Goal: Task Accomplishment & Management: Manage account settings

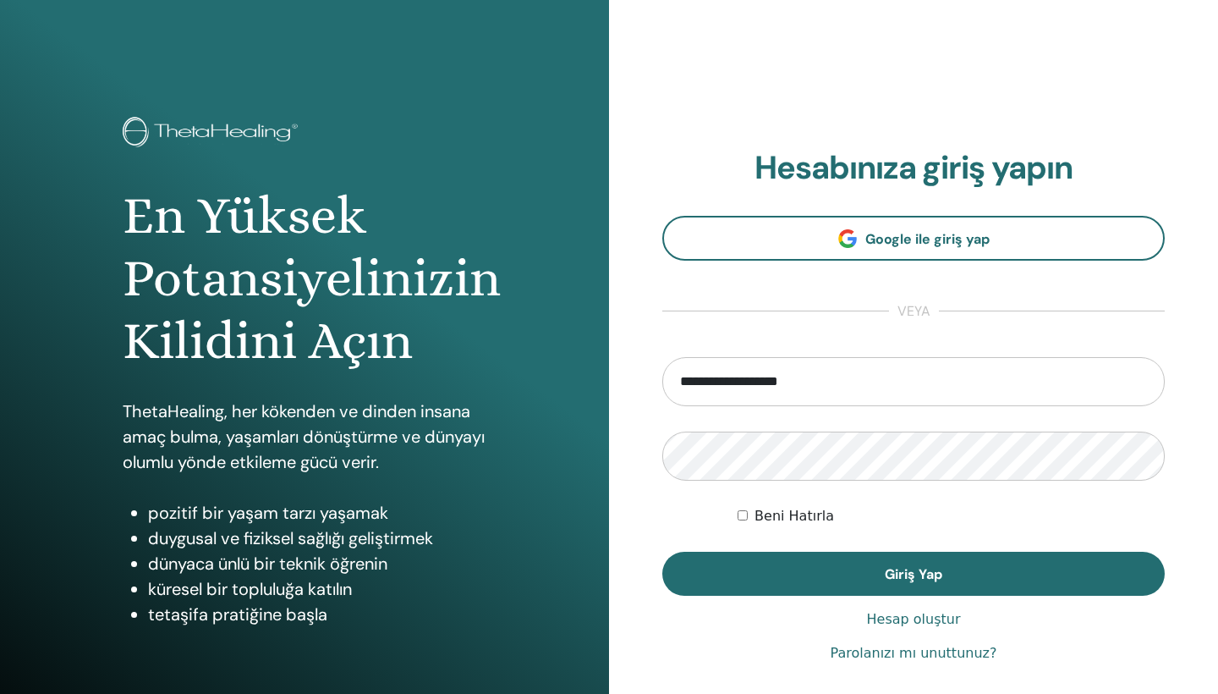
type input "**********"
click at [914, 574] on button "Giriş Yap" at bounding box center [913, 574] width 503 height 44
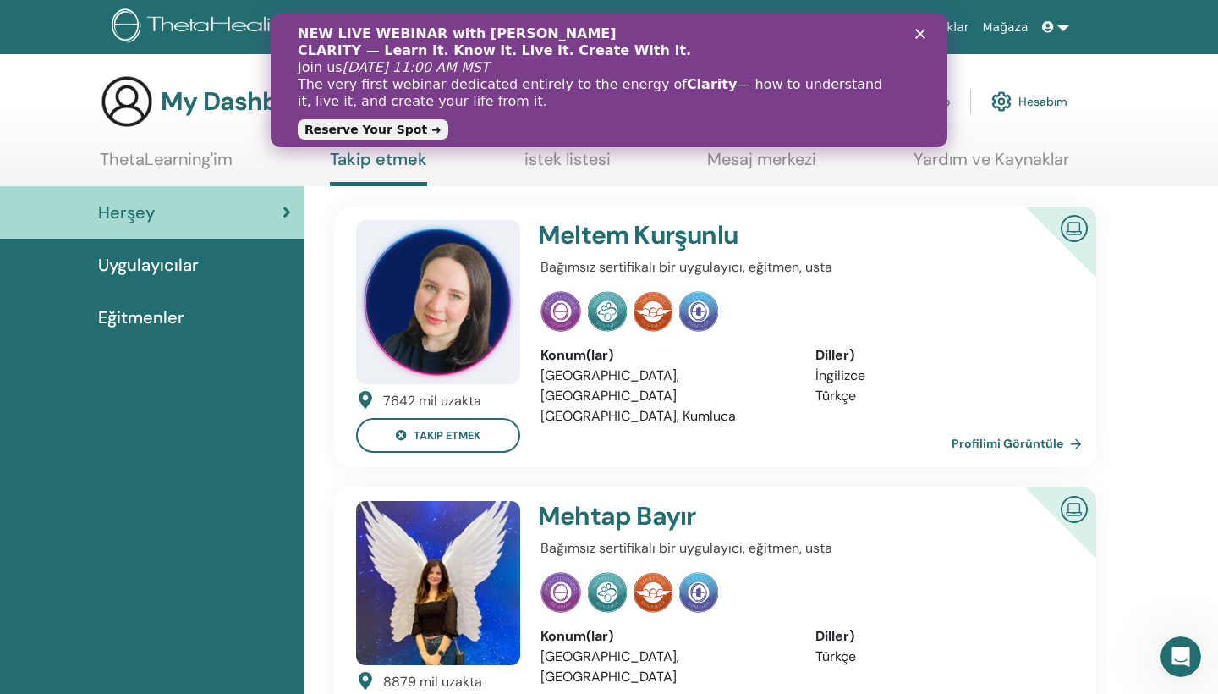
click at [923, 40] on div "NEW LIVE WEBINAR with Vianna Stibal CLARITY — Learn It. Know It. Live It. Creat…" at bounding box center [609, 80] width 677 height 120
click at [920, 31] on icon "Kapat" at bounding box center [920, 34] width 10 height 10
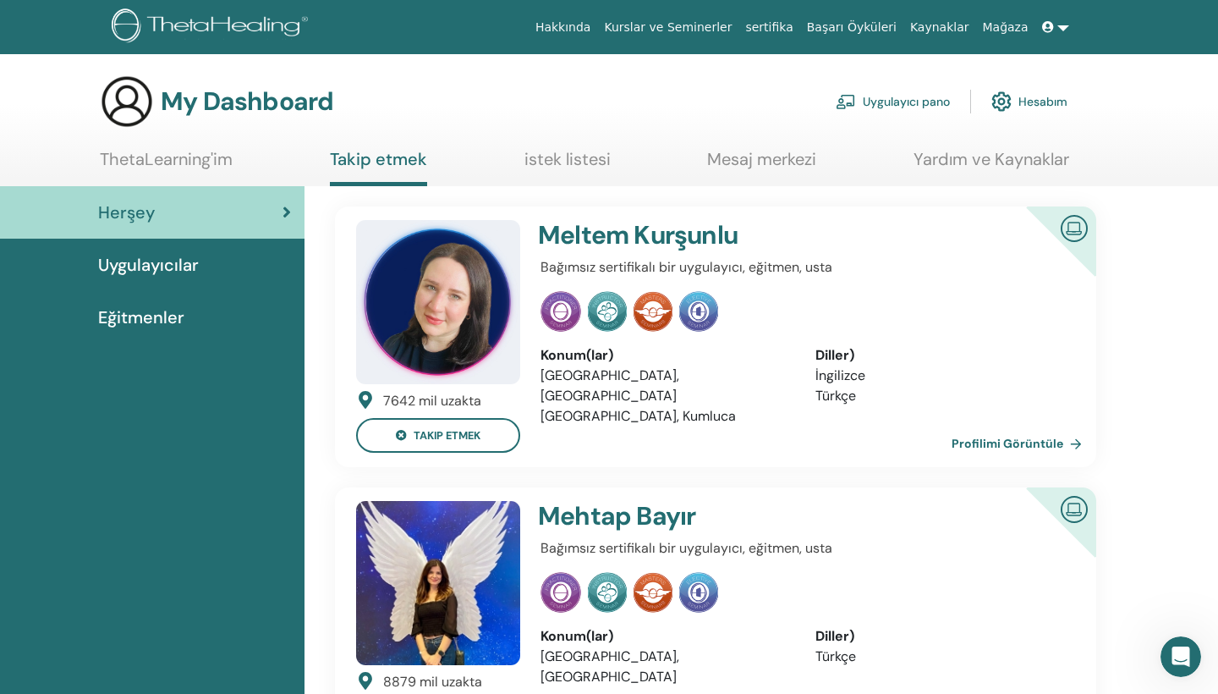
click at [221, 155] on link "ThetaLearning'im" at bounding box center [166, 165] width 133 height 33
click at [195, 265] on span "Uygulayıcılar" at bounding box center [148, 264] width 101 height 25
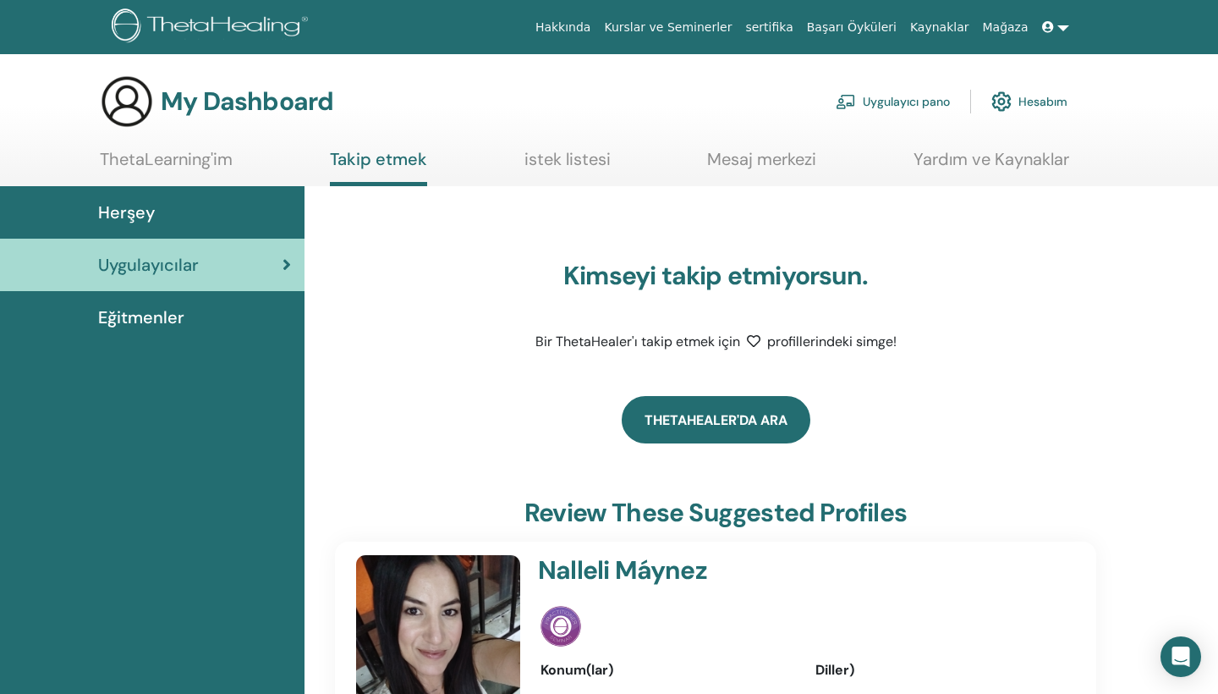
click at [752, 423] on link "ThetaHealer'da Ara" at bounding box center [716, 419] width 189 height 47
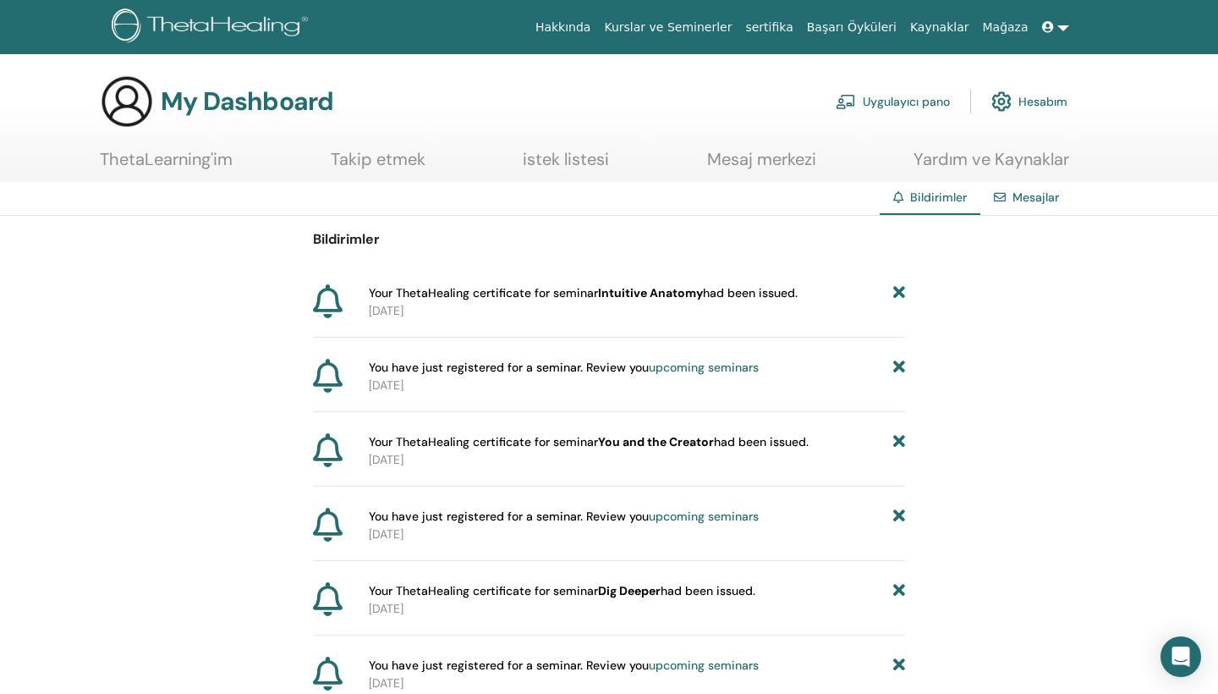
click at [1021, 203] on link "Mesajlar" at bounding box center [1036, 197] width 47 height 15
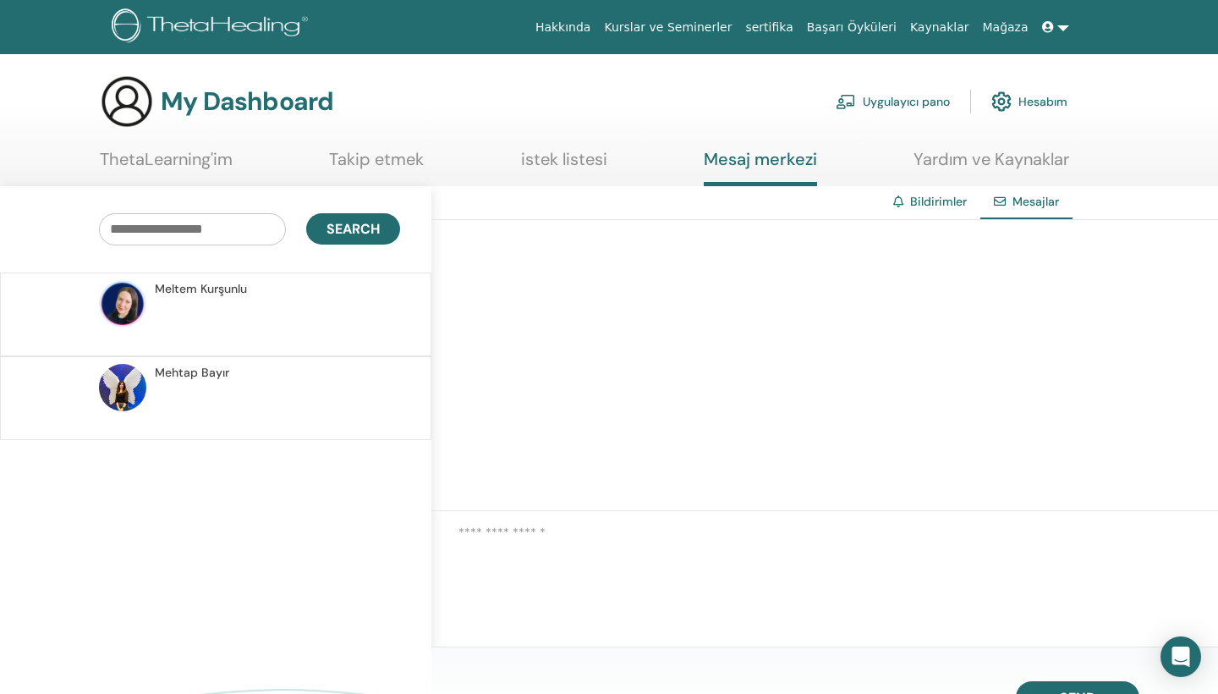
click at [212, 306] on p at bounding box center [277, 323] width 245 height 51
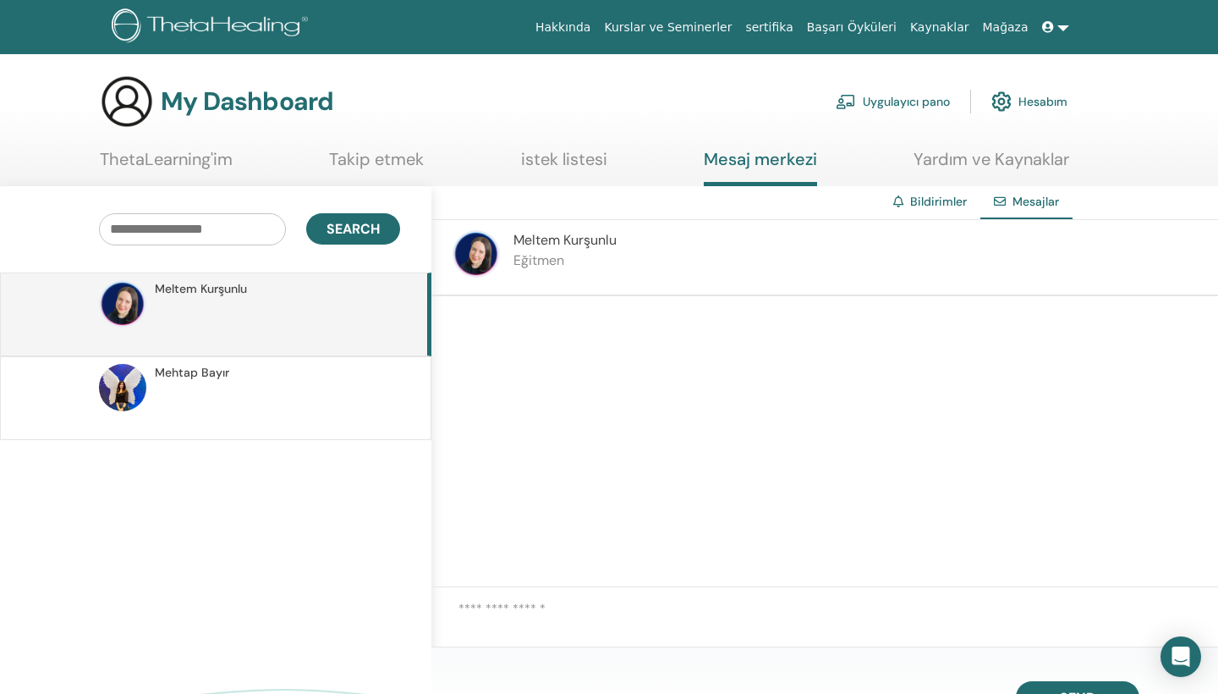
click at [221, 371] on span "Mehtap Bayır" at bounding box center [192, 373] width 74 height 18
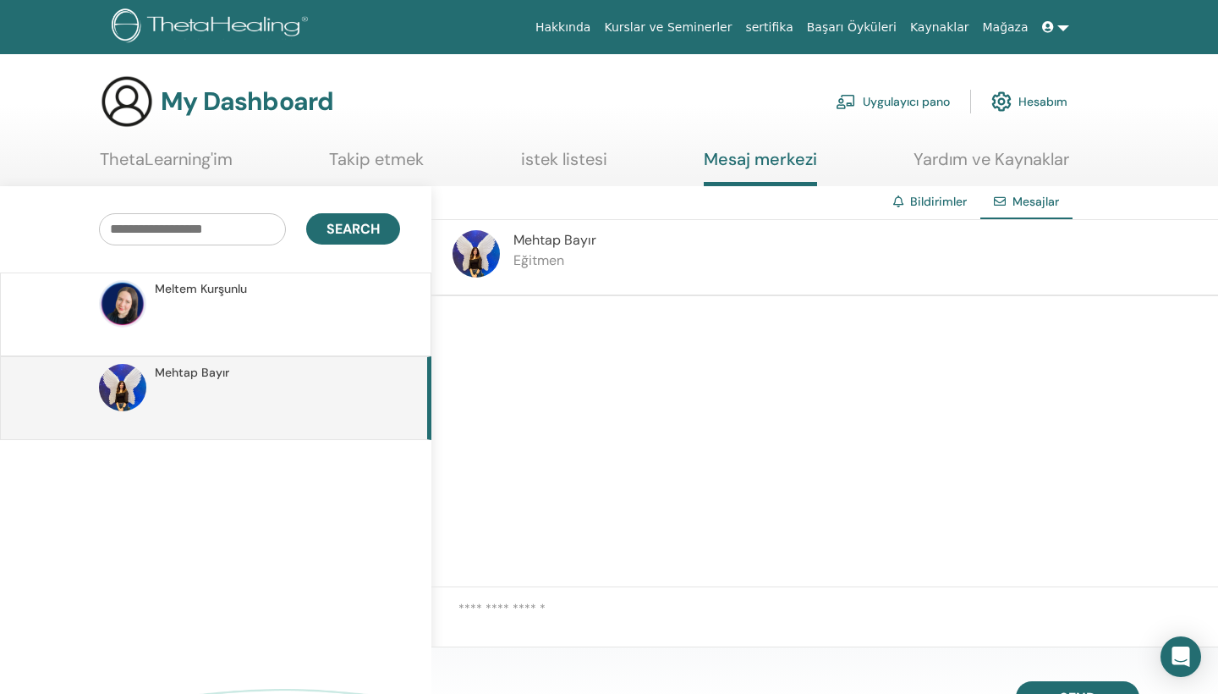
click at [941, 161] on link "Yardım ve Kaynaklar" at bounding box center [992, 165] width 156 height 33
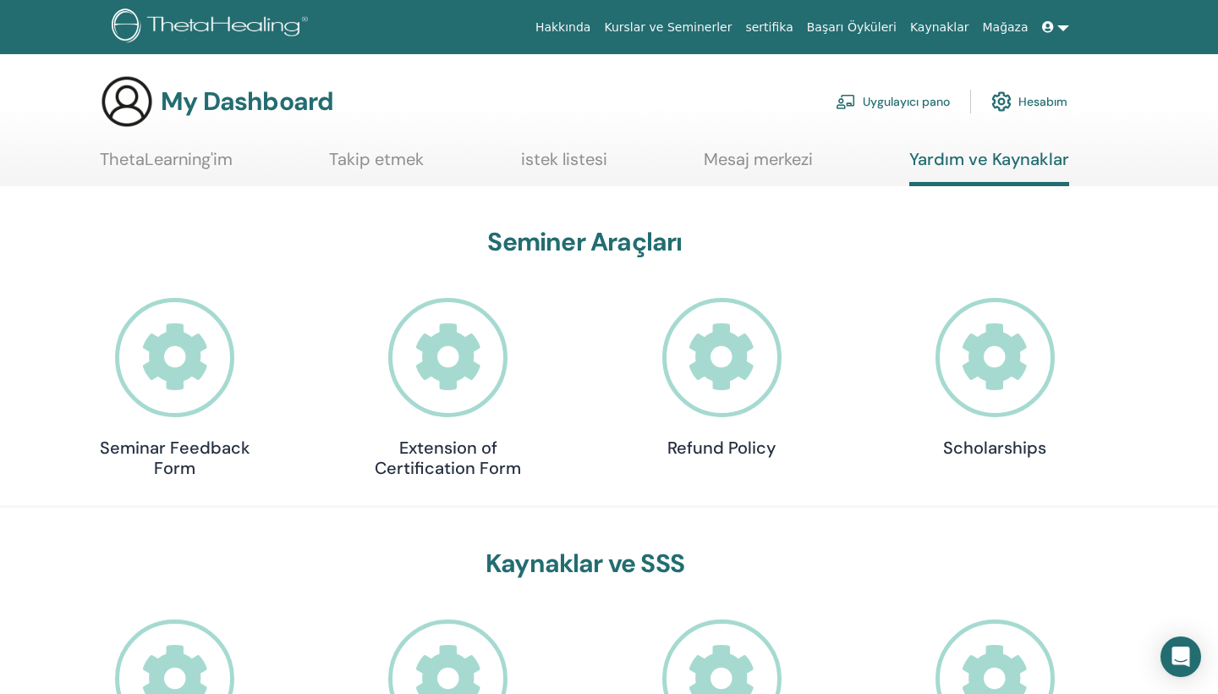
click at [164, 174] on link "ThetaLearning'im" at bounding box center [166, 165] width 133 height 33
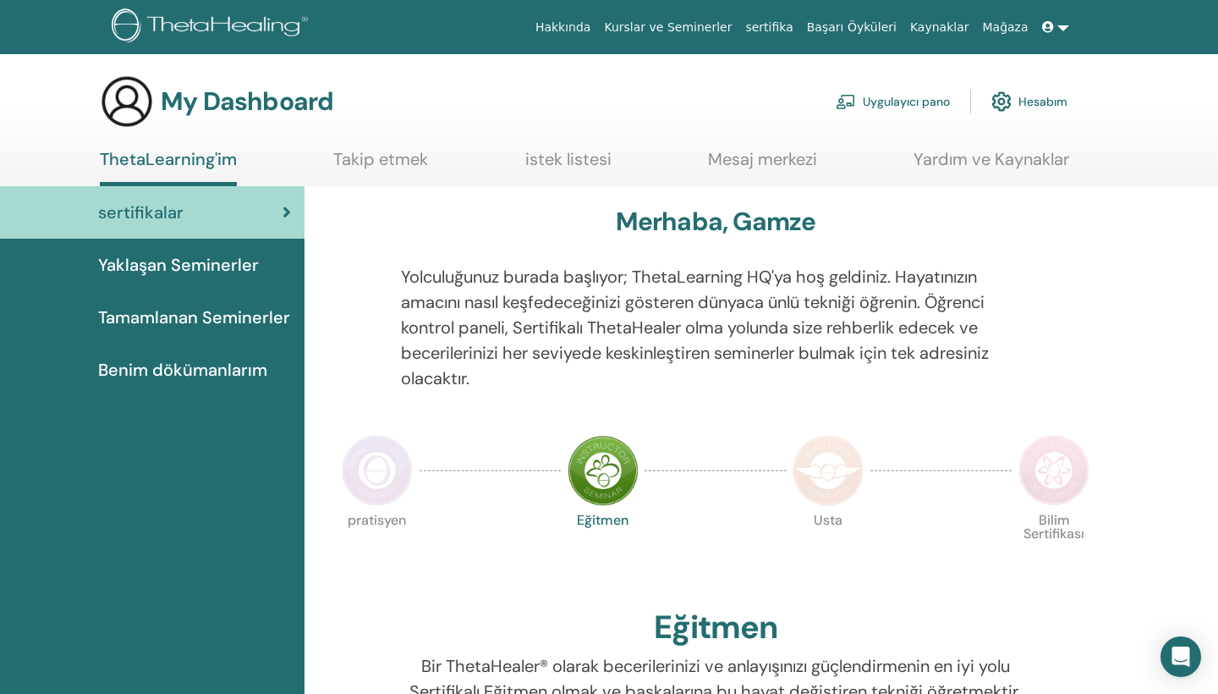
click at [246, 261] on span "Yaklaşan Seminerler" at bounding box center [178, 264] width 161 height 25
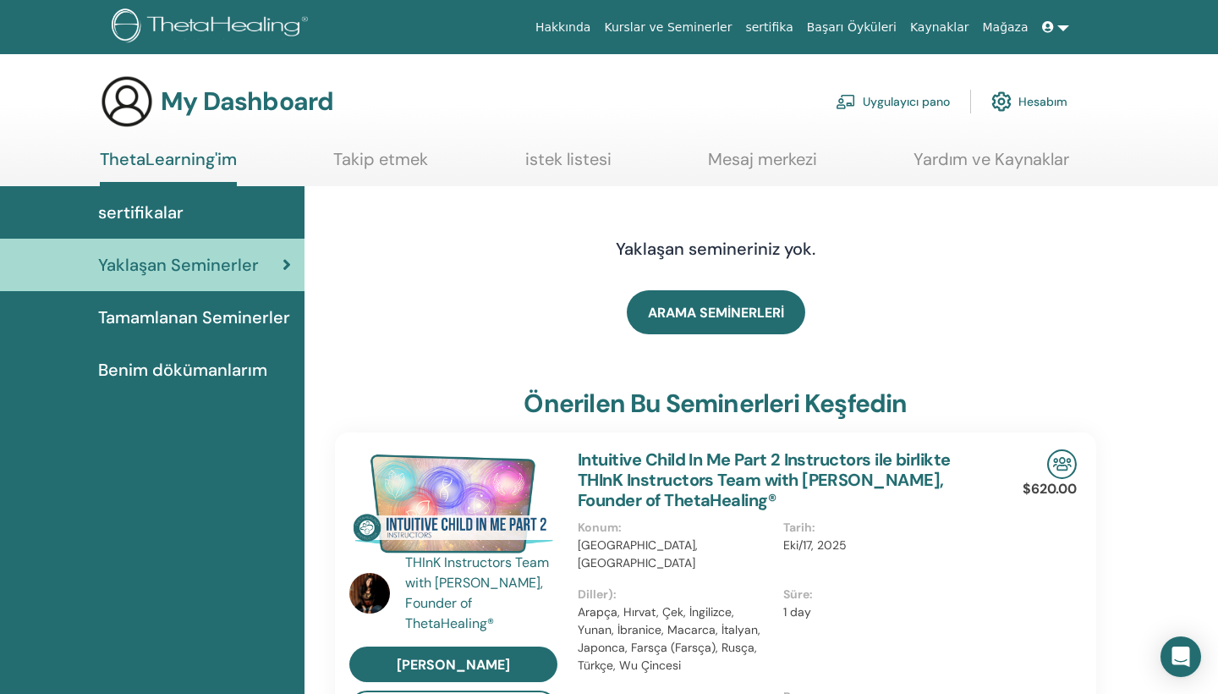
click at [242, 323] on span "Tamamlanan Seminerler" at bounding box center [194, 317] width 192 height 25
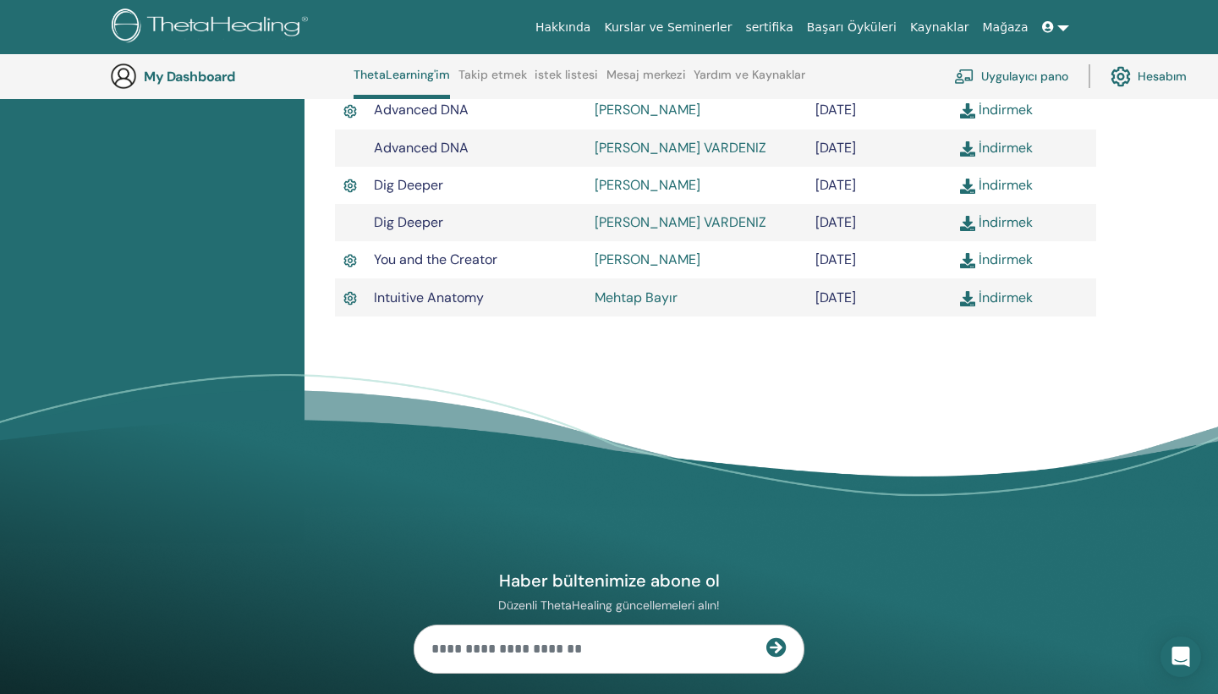
scroll to position [644, 0]
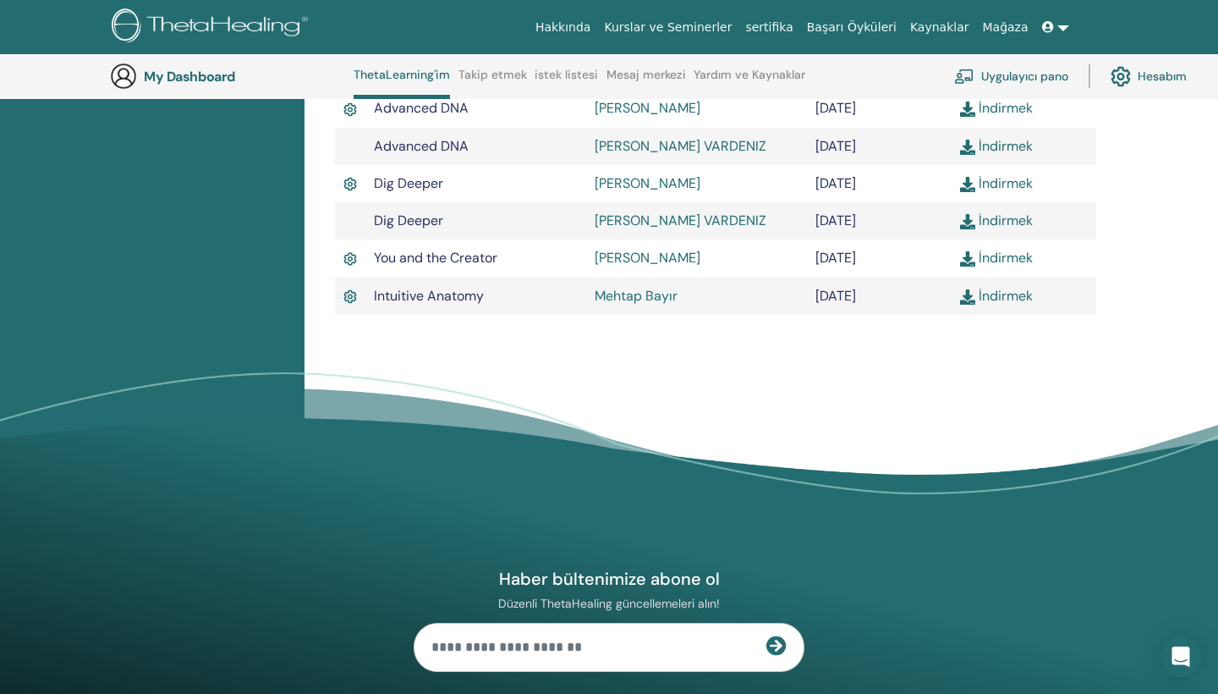
click at [978, 298] on link "İndirmek" at bounding box center [996, 296] width 73 height 18
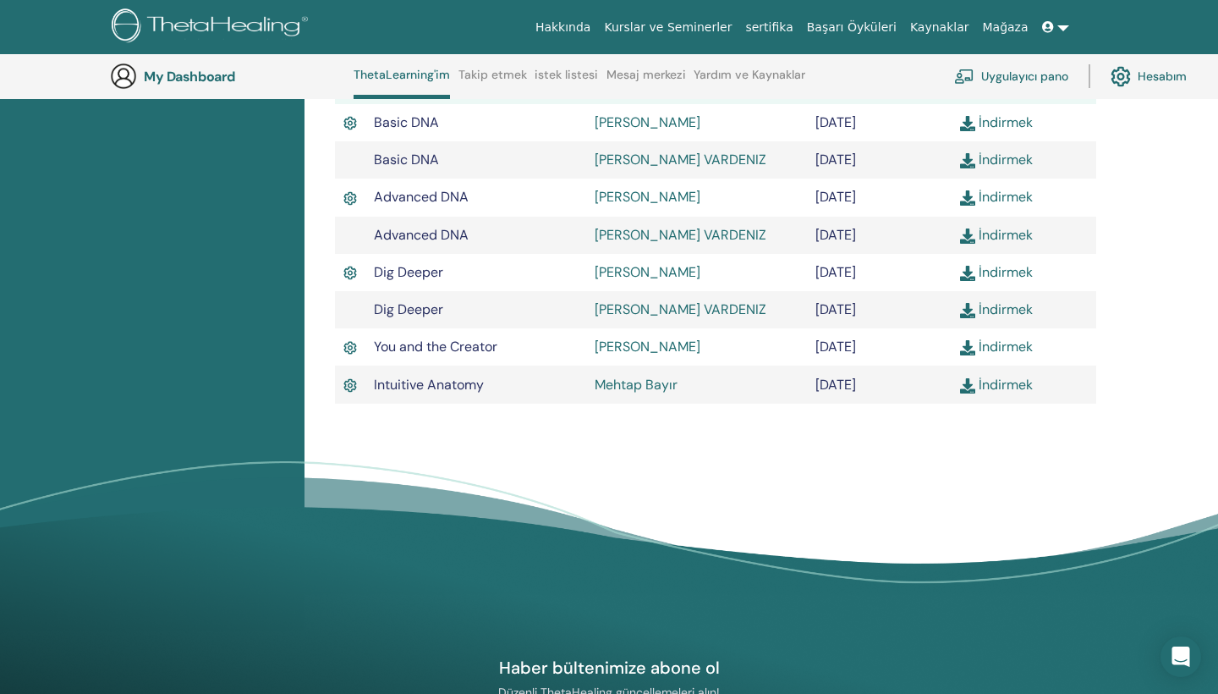
scroll to position [486, 0]
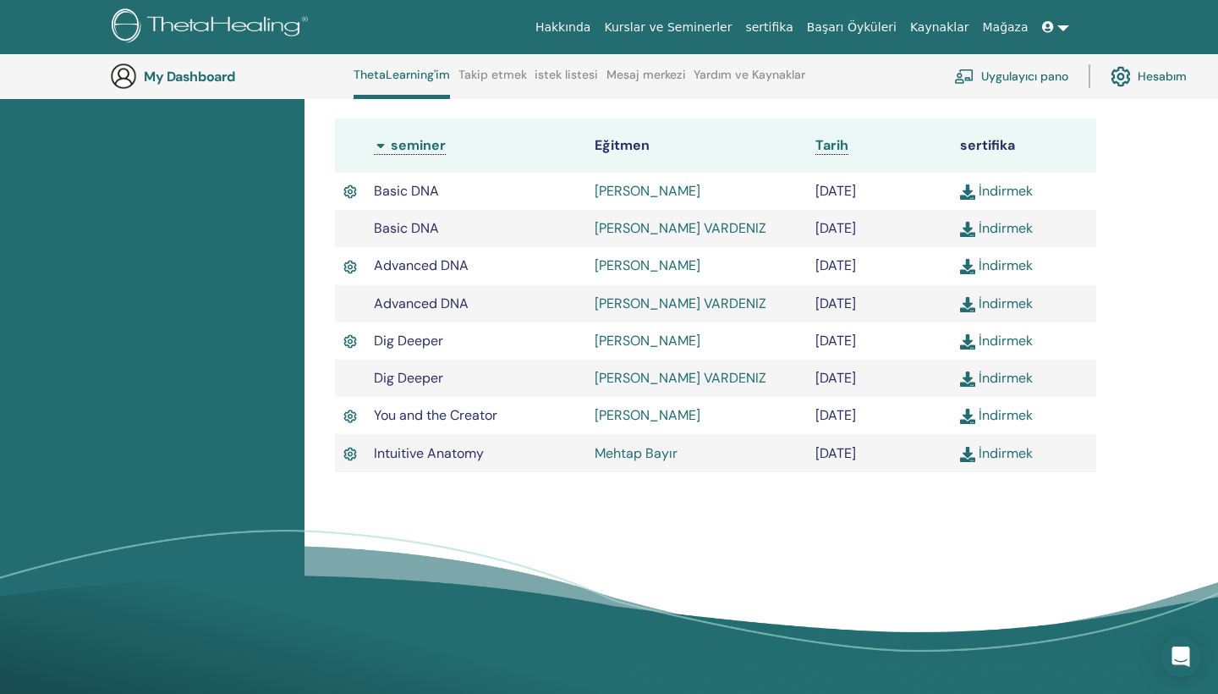
click at [916, 131] on th "Tarih" at bounding box center [879, 145] width 145 height 54
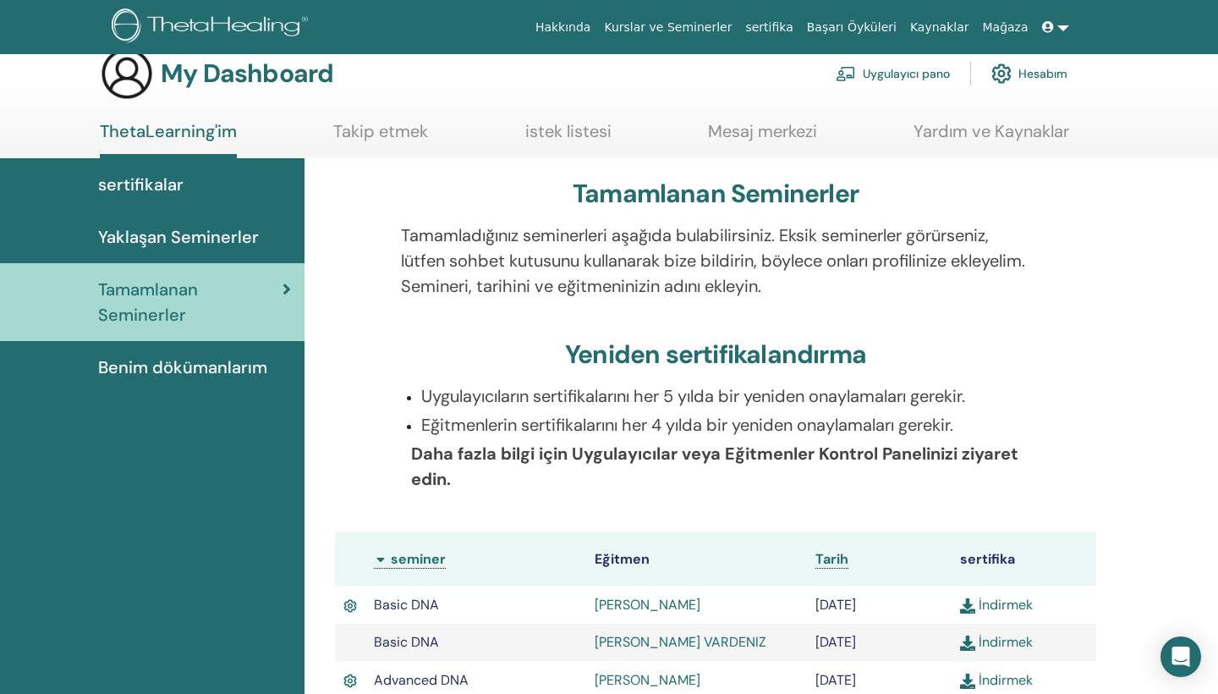
scroll to position [30, 0]
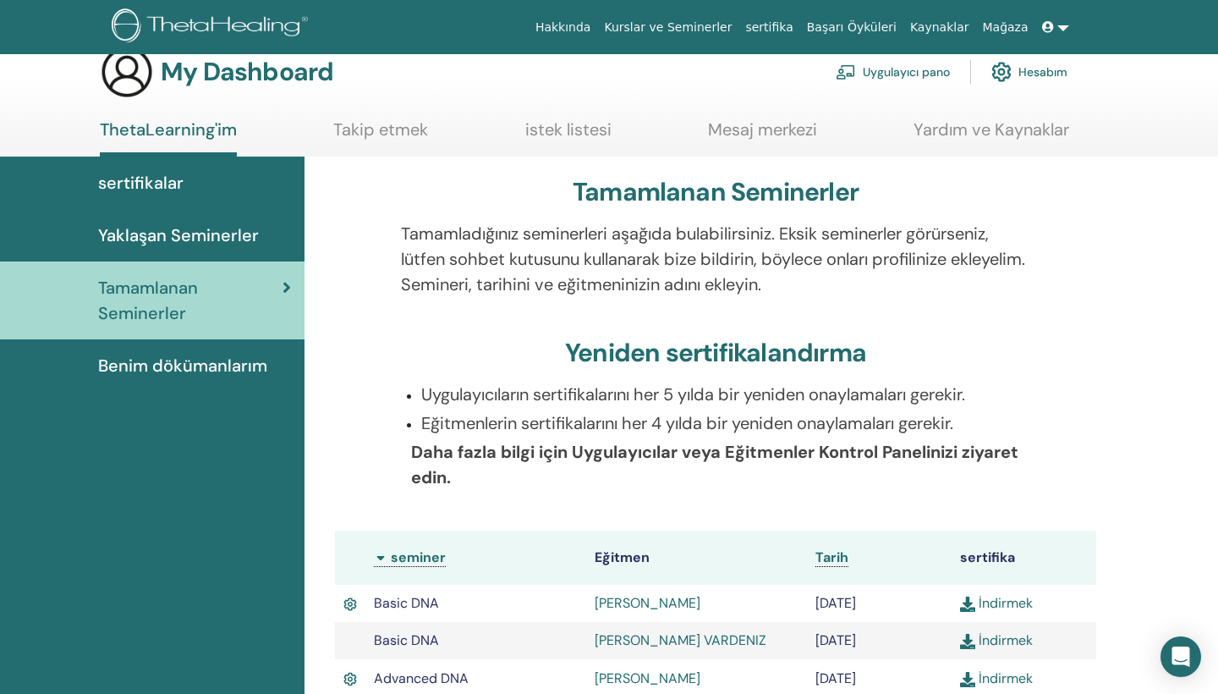
click at [1062, 69] on link "Hesabım" at bounding box center [1030, 71] width 76 height 37
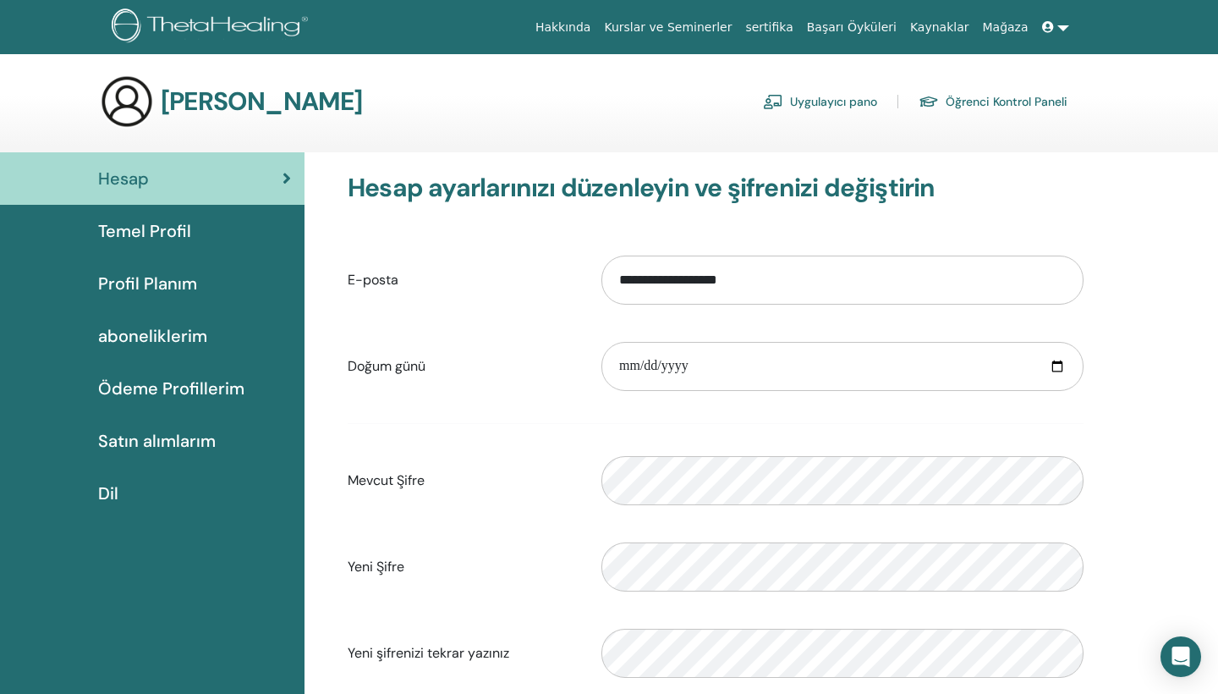
click at [194, 229] on div "Temel Profil" at bounding box center [153, 230] width 278 height 25
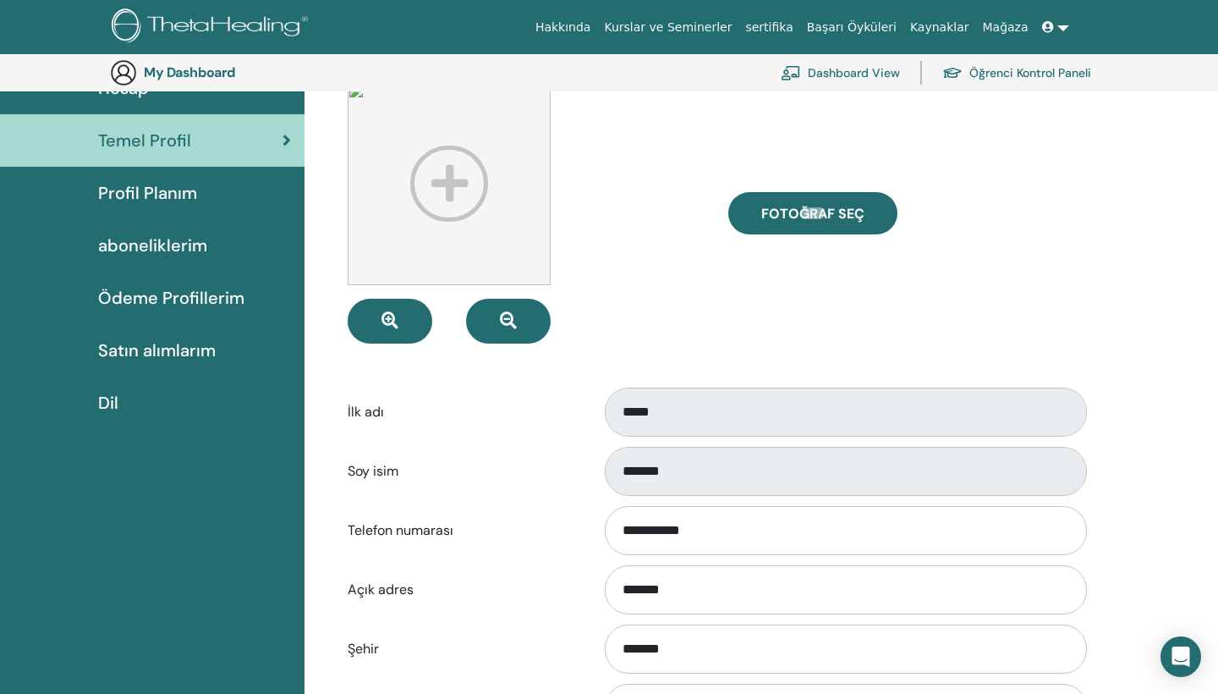
scroll to position [113, 0]
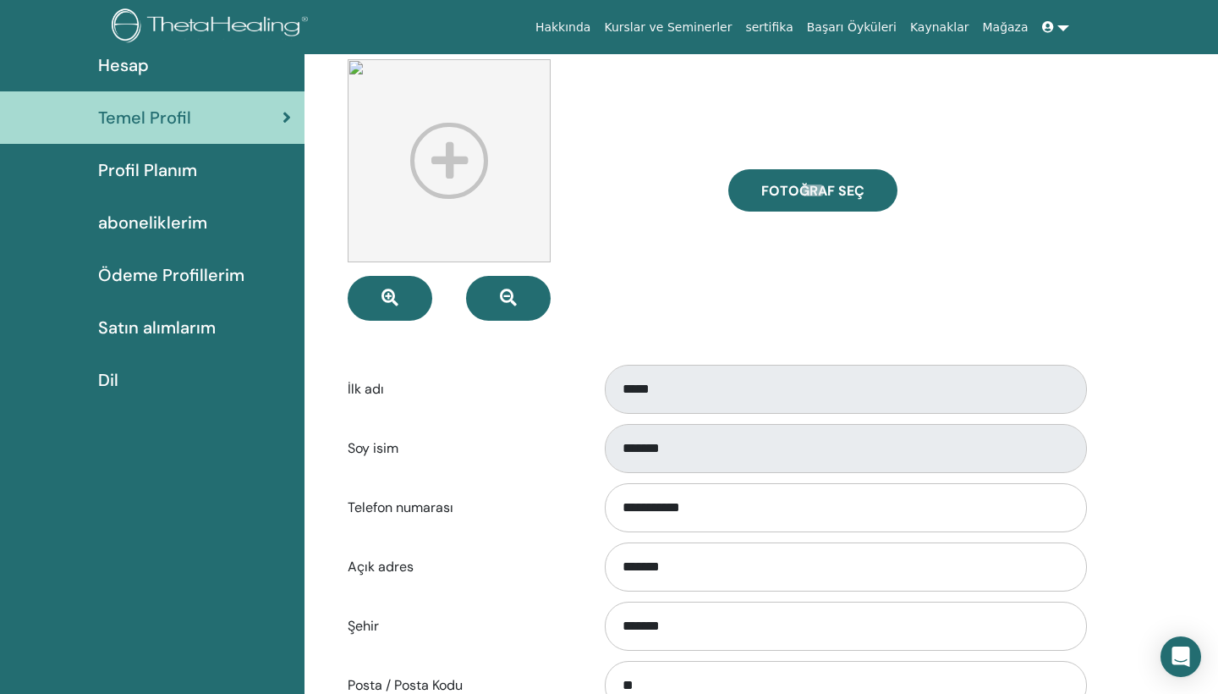
click at [213, 280] on span "Ödeme Profillerim" at bounding box center [171, 274] width 146 height 25
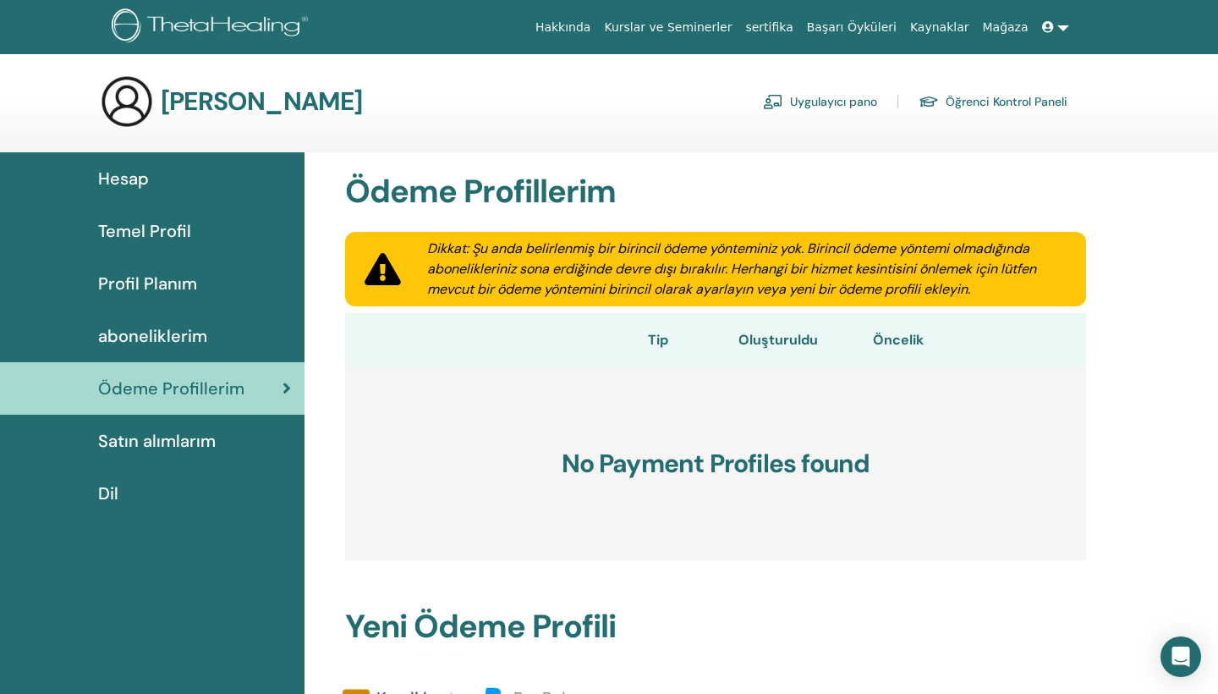
click at [152, 425] on link "Satın alımlarım" at bounding box center [152, 441] width 305 height 52
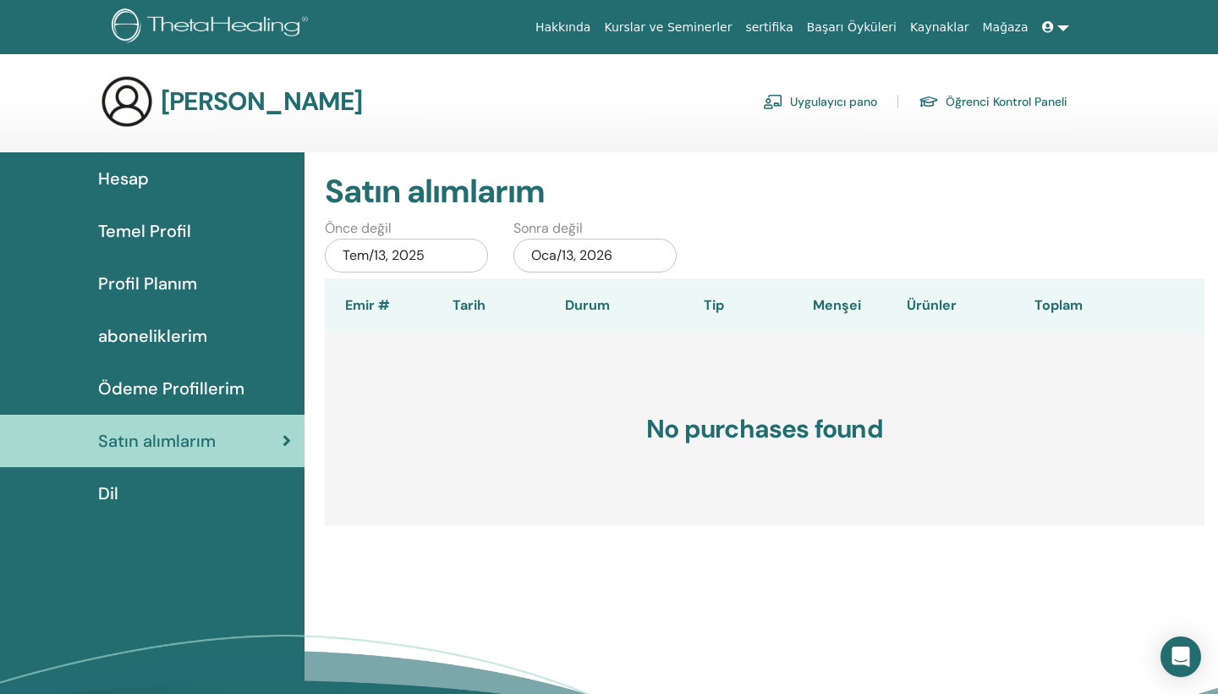
click at [154, 276] on span "Profil Planım" at bounding box center [147, 283] width 99 height 25
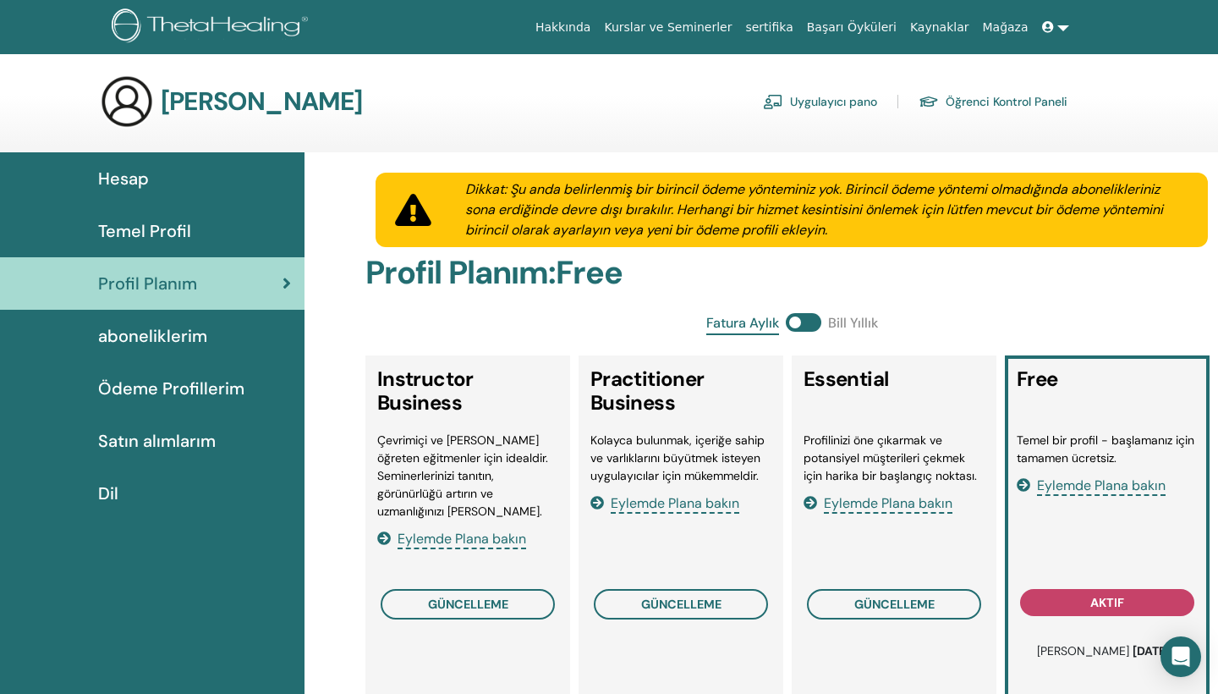
click at [207, 234] on div "Temel Profil" at bounding box center [153, 230] width 278 height 25
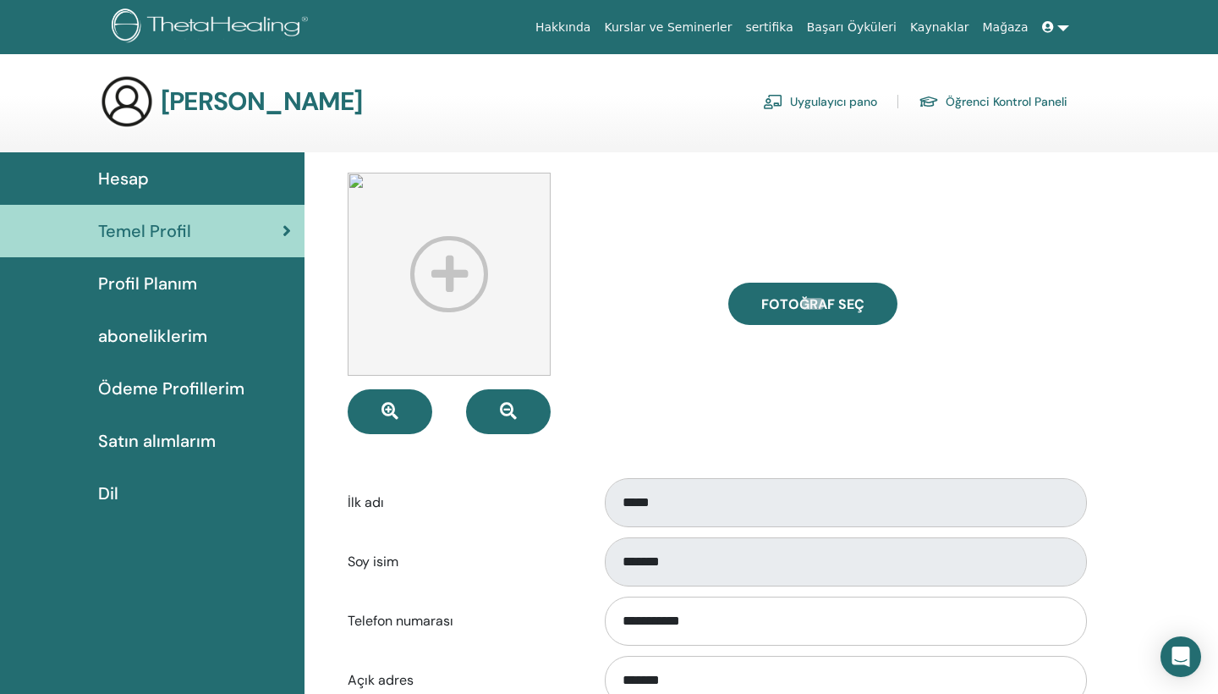
click at [162, 168] on div "Hesap" at bounding box center [153, 178] width 278 height 25
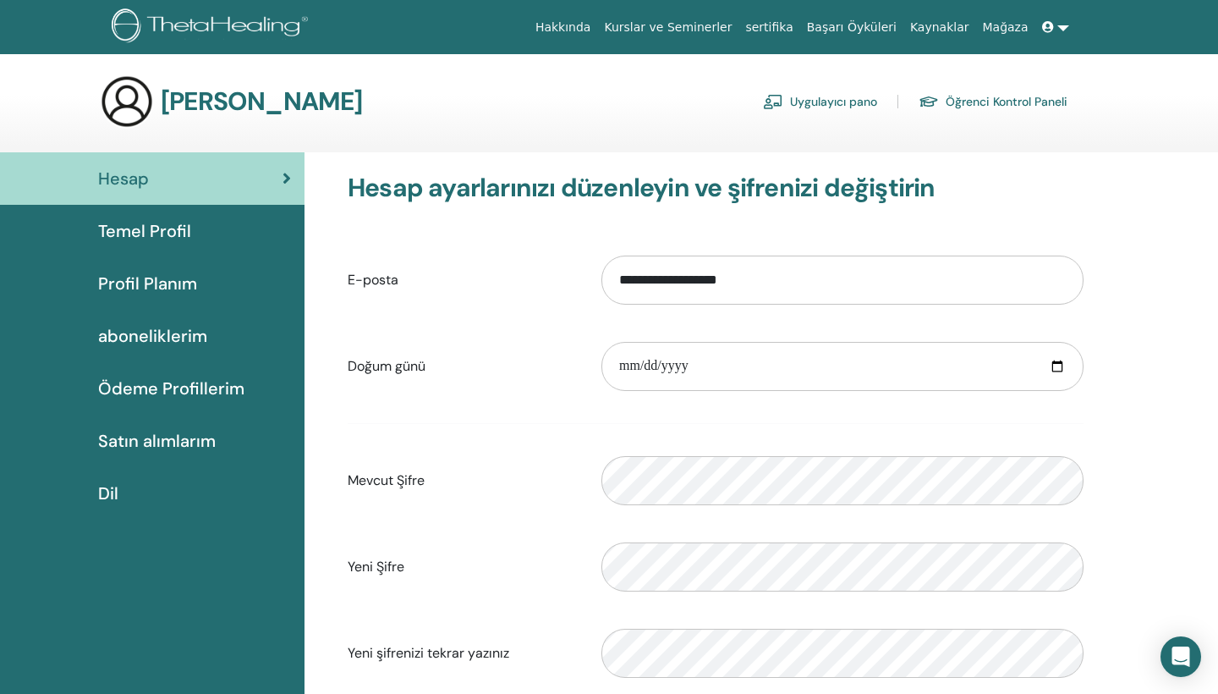
click at [194, 224] on div "Temel Profil" at bounding box center [153, 230] width 278 height 25
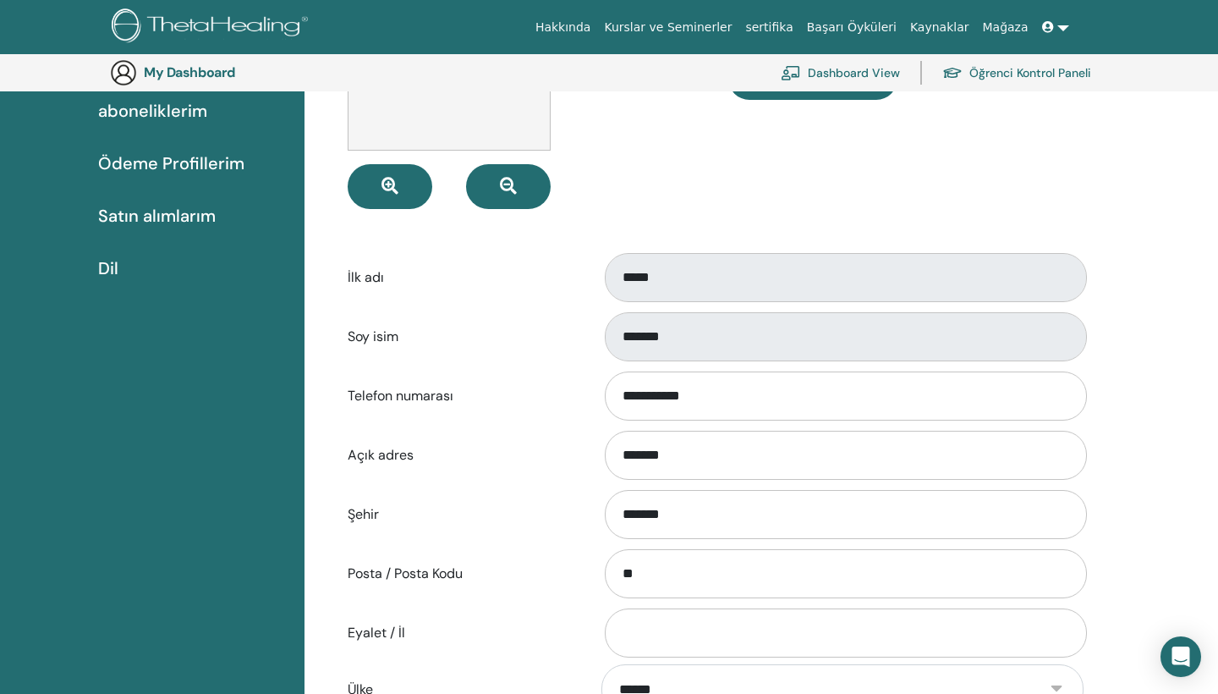
scroll to position [161, 0]
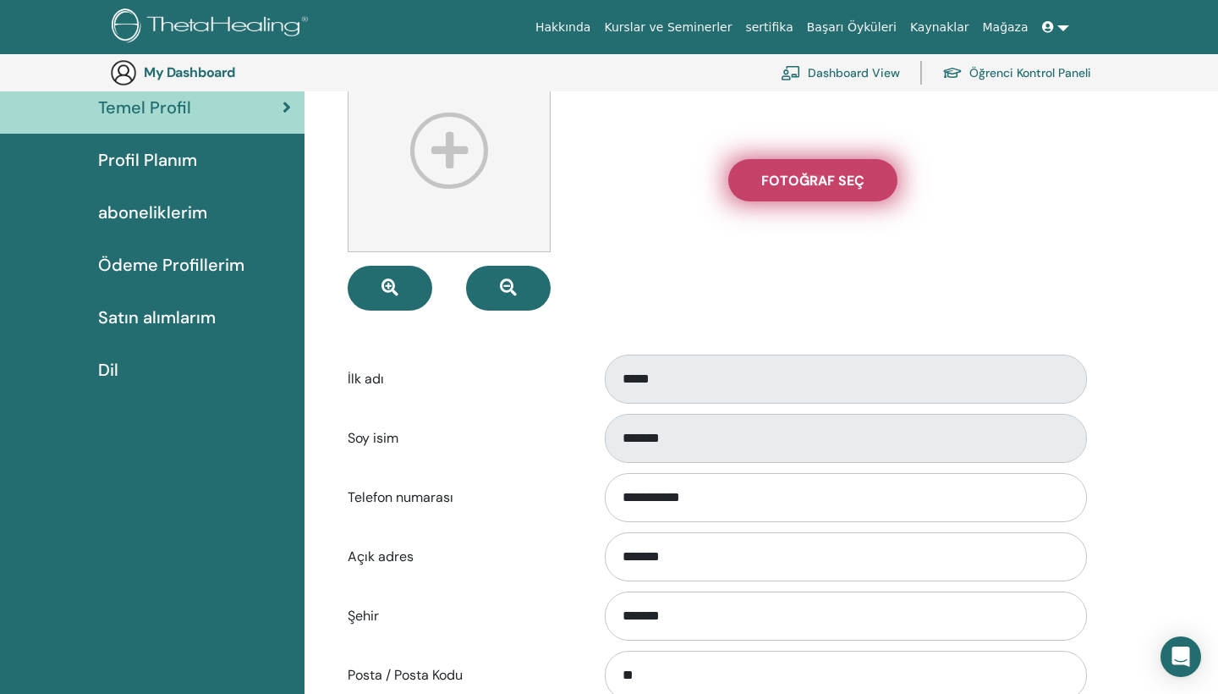
click at [784, 159] on label "Fotoğraf seç" at bounding box center [812, 180] width 169 height 42
click at [802, 174] on input "Fotoğraf seç" at bounding box center [813, 180] width 22 height 12
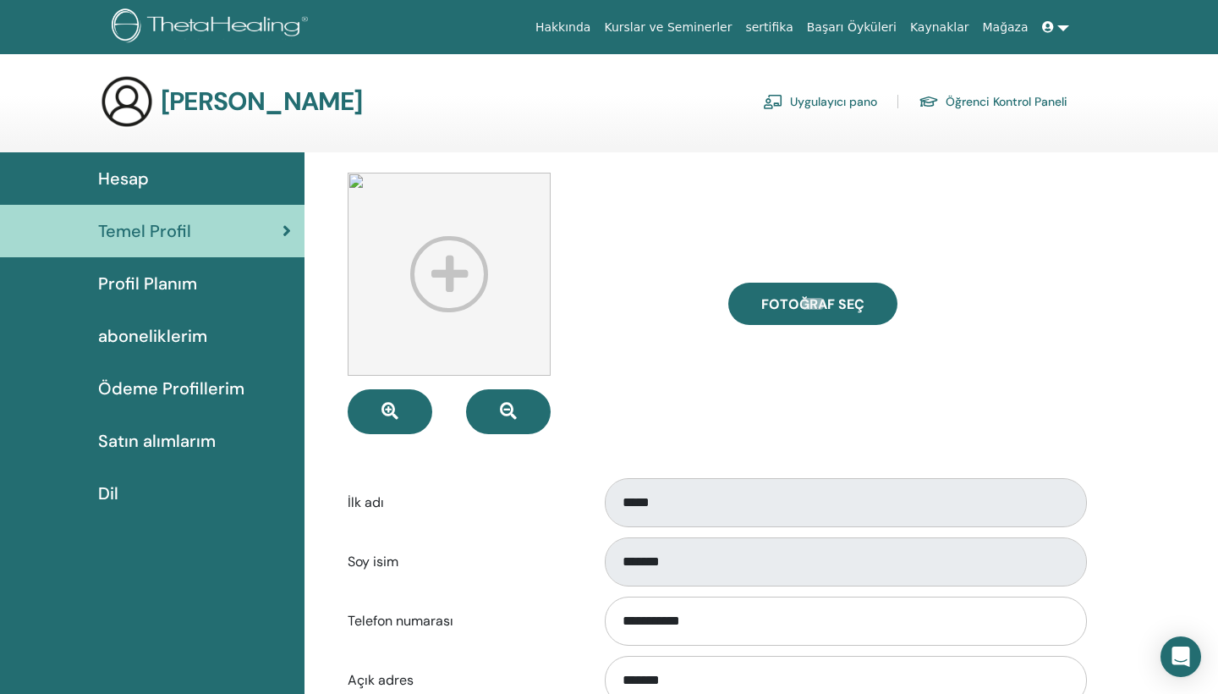
scroll to position [0, 0]
click at [871, 106] on link "Uygulayıcı pano" at bounding box center [820, 101] width 114 height 27
